Goal: Task Accomplishment & Management: Manage account settings

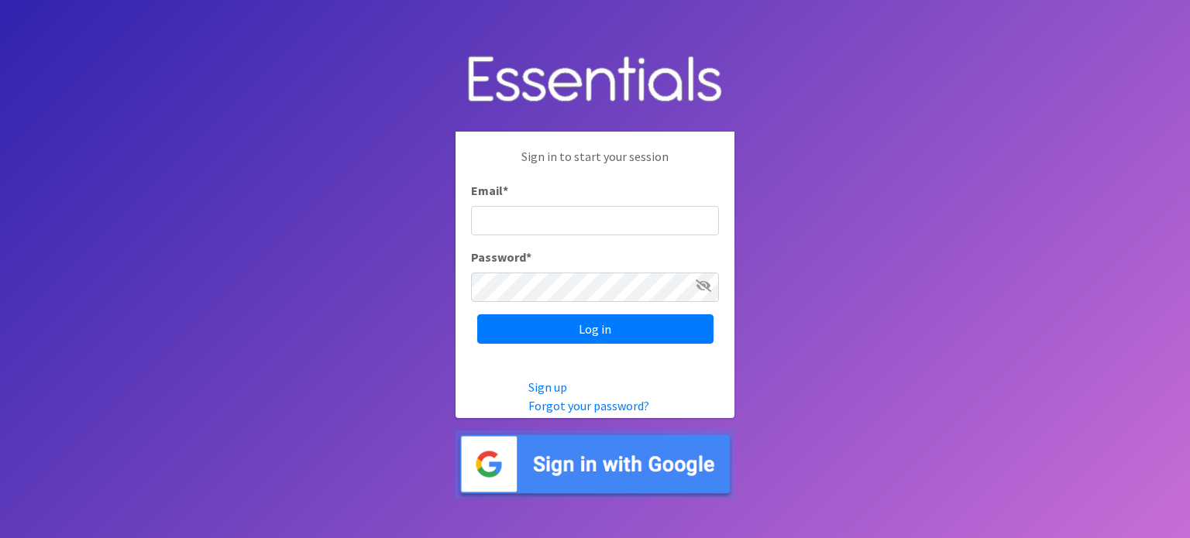
type input "[EMAIL_ADDRESS][DOMAIN_NAME]"
click at [477, 315] on input "Log in" at bounding box center [595, 329] width 236 height 29
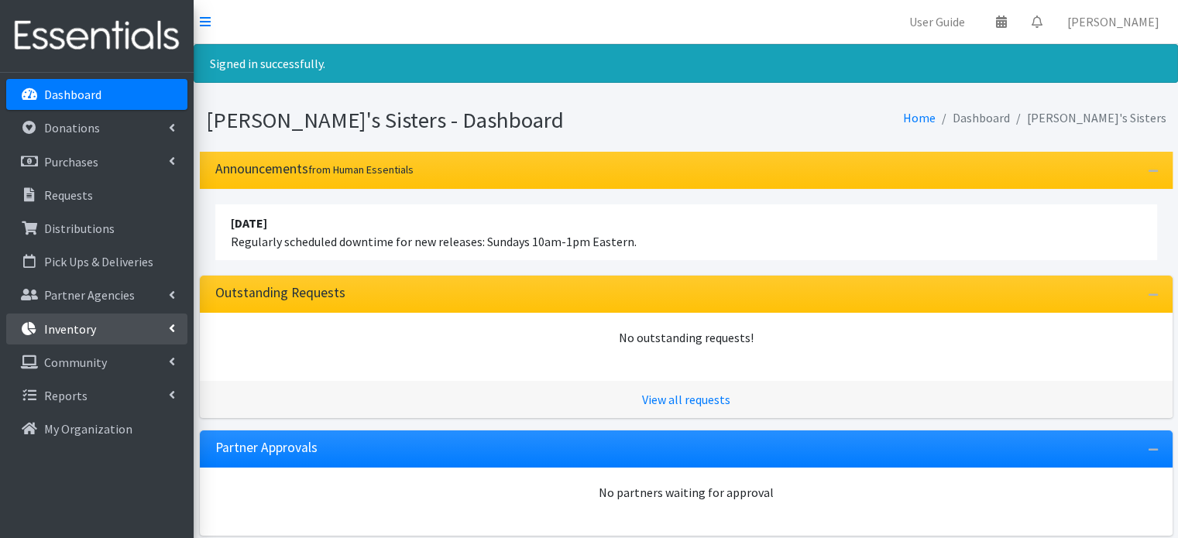
click at [112, 326] on link "Inventory" at bounding box center [96, 329] width 181 height 31
click at [177, 330] on link "Inventory" at bounding box center [96, 329] width 181 height 31
click at [170, 328] on icon at bounding box center [172, 328] width 6 height 12
click at [174, 328] on icon at bounding box center [172, 328] width 6 height 12
click at [72, 334] on p "Inventory" at bounding box center [70, 328] width 52 height 15
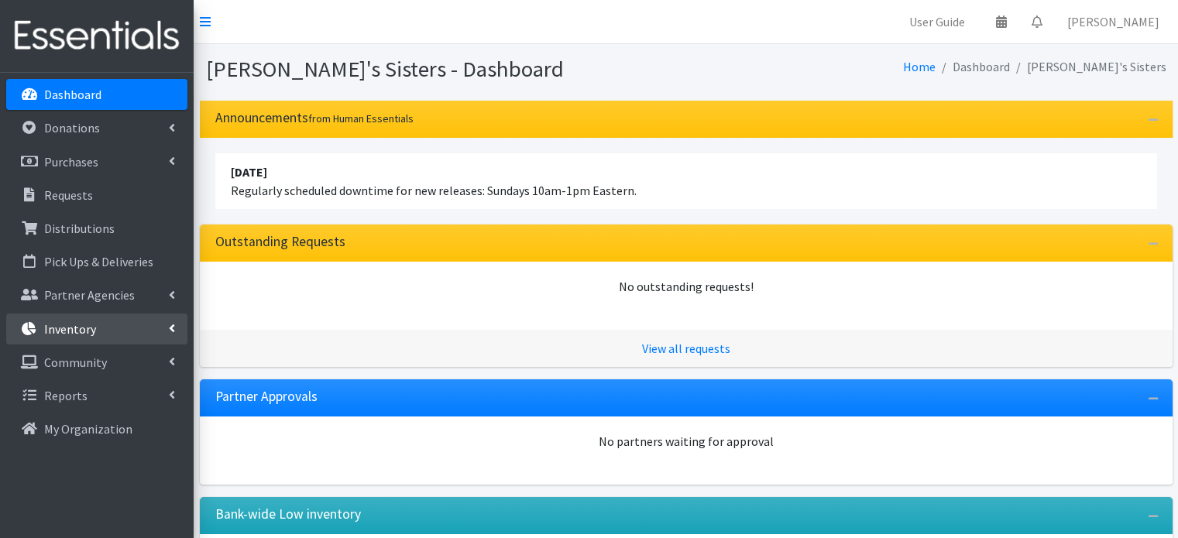
click at [169, 325] on icon at bounding box center [172, 328] width 6 height 12
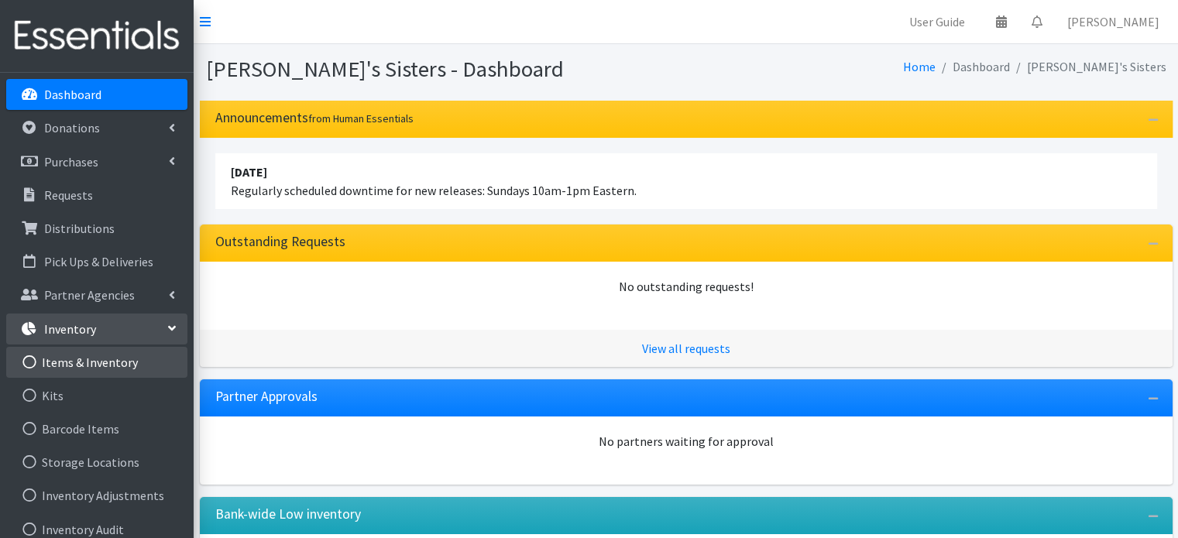
click at [115, 368] on link "Items & Inventory" at bounding box center [96, 362] width 181 height 31
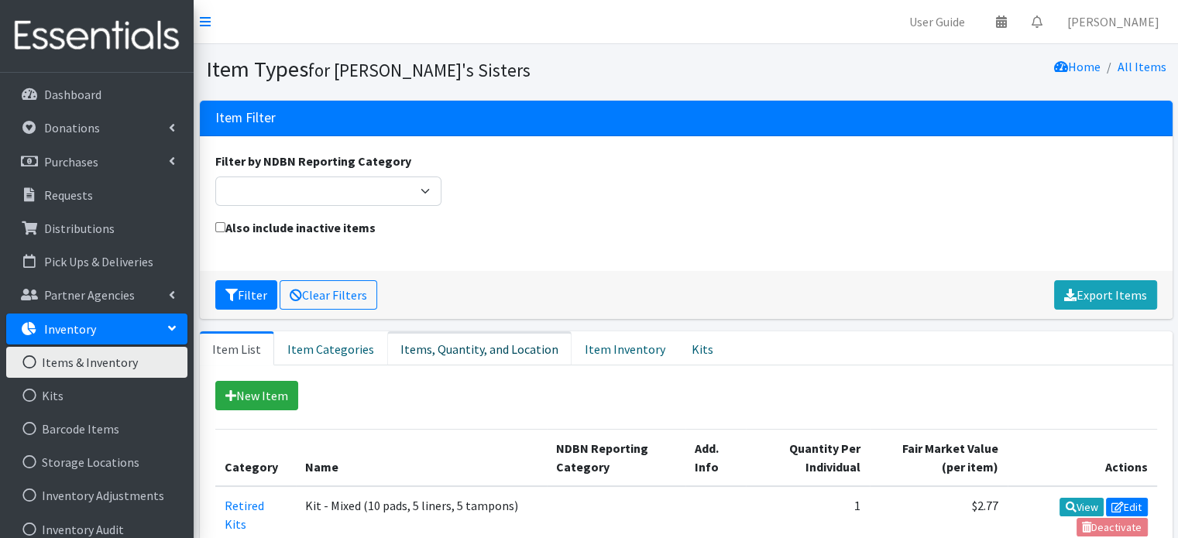
click at [496, 352] on link "Items, Quantity, and Location" at bounding box center [479, 349] width 184 height 34
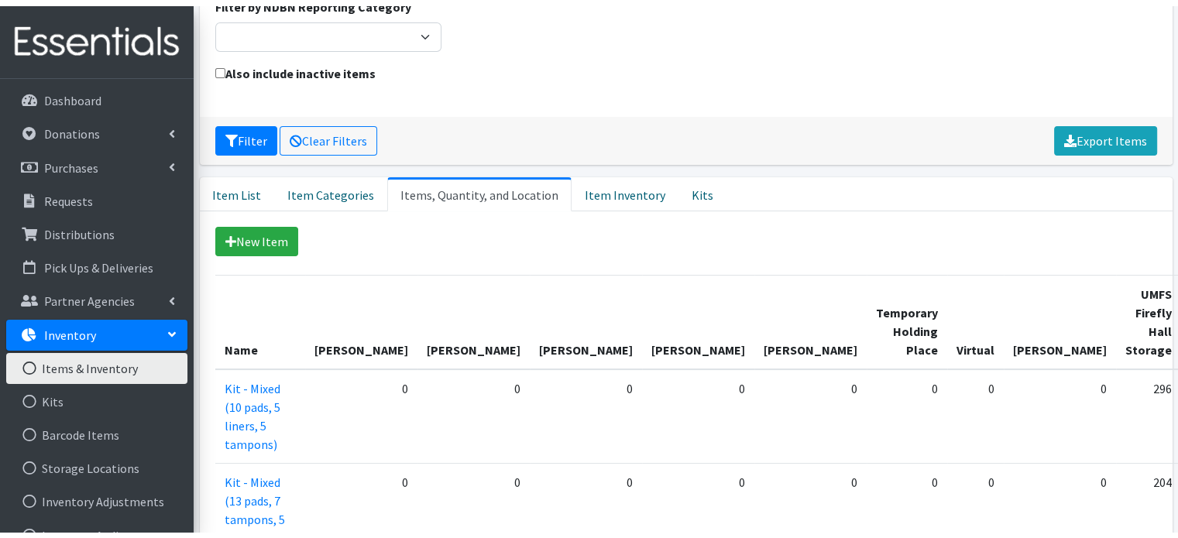
scroll to position [161, 0]
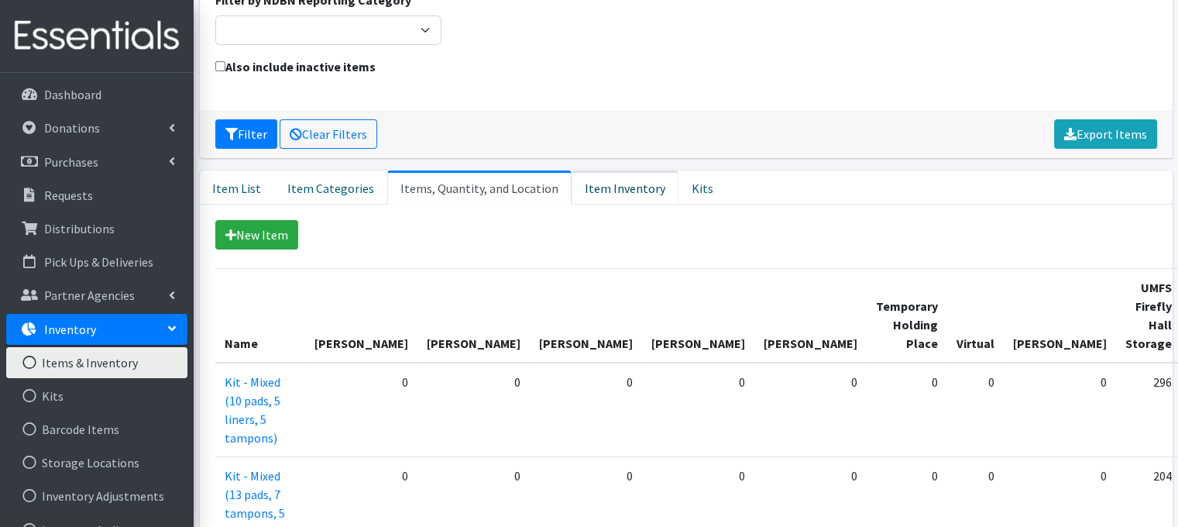
click at [604, 176] on link "Item Inventory" at bounding box center [625, 187] width 107 height 34
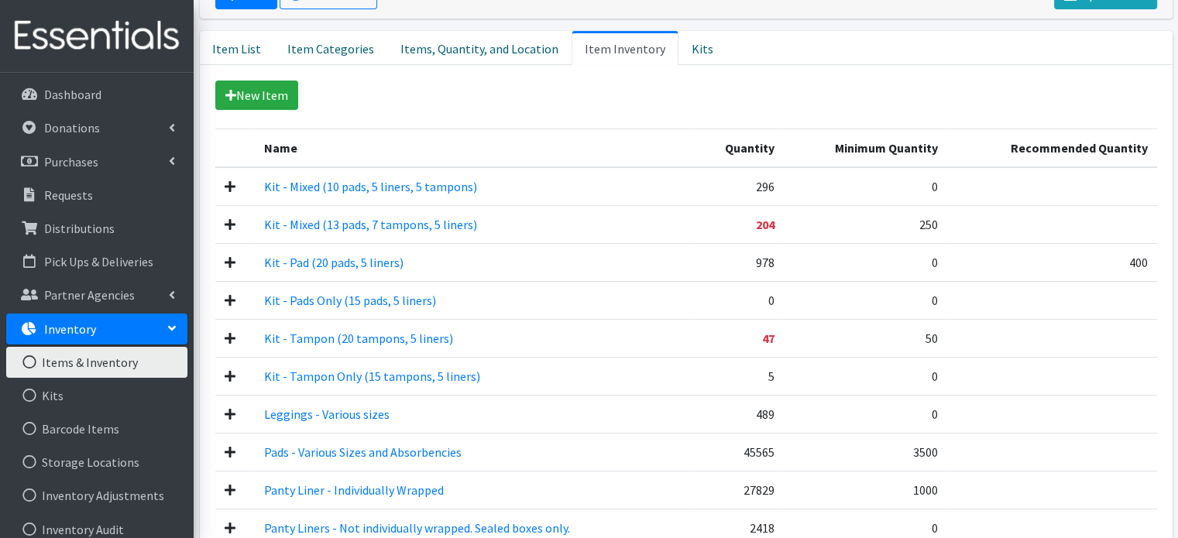
scroll to position [301, 0]
